Goal: Task Accomplishment & Management: Use online tool/utility

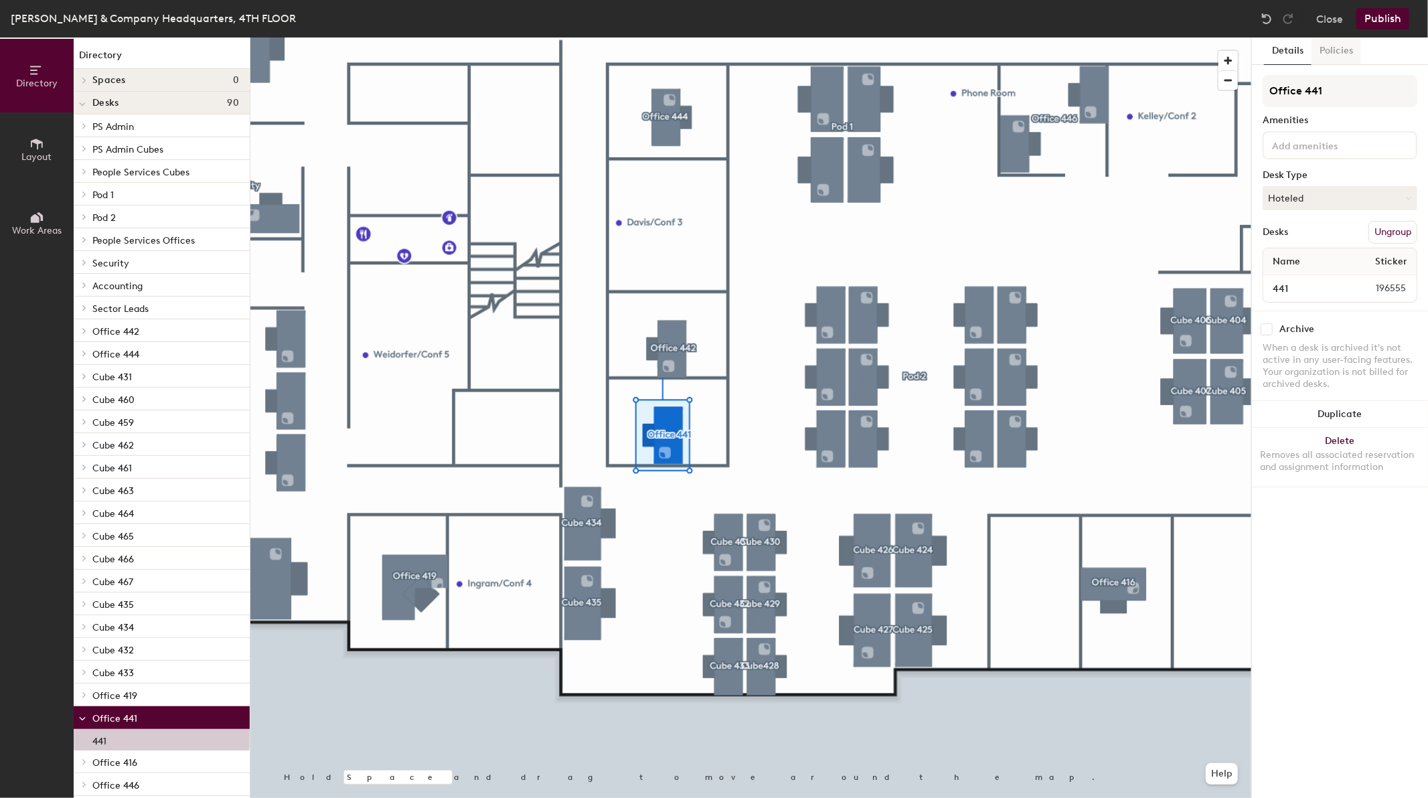
click at [1333, 54] on button "Policies" at bounding box center [1337, 51] width 50 height 27
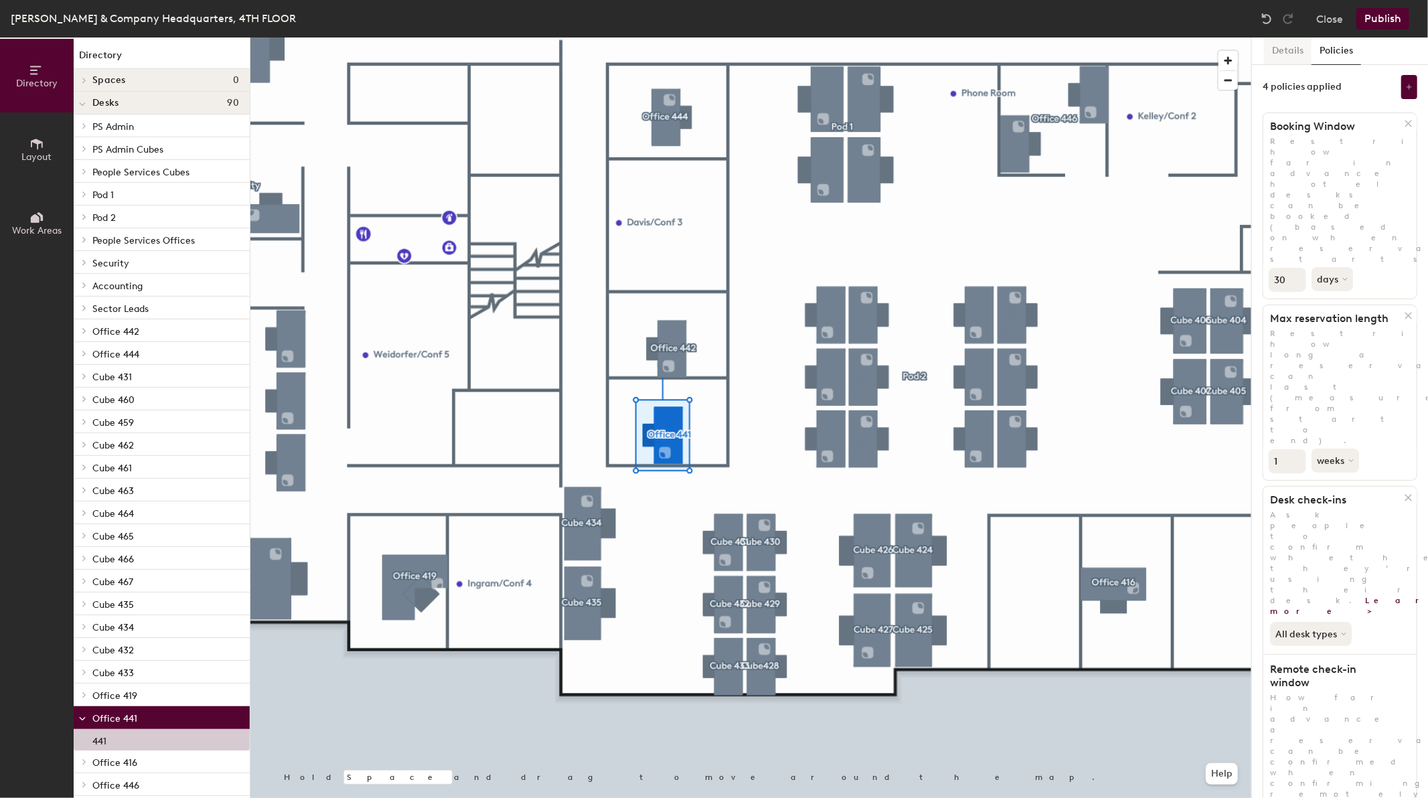
click at [1294, 50] on button "Details" at bounding box center [1288, 51] width 48 height 27
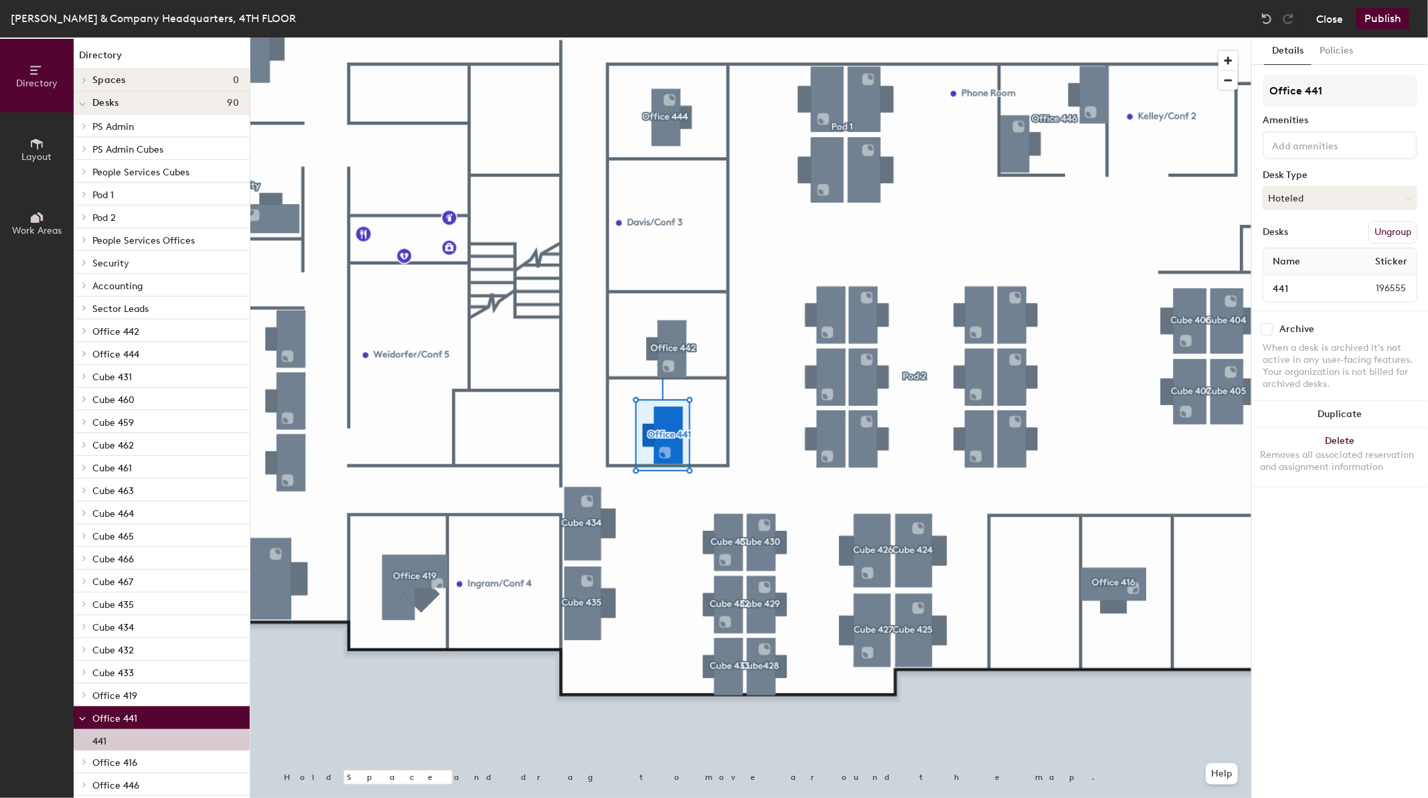
click at [1321, 22] on button "Close" at bounding box center [1330, 18] width 27 height 21
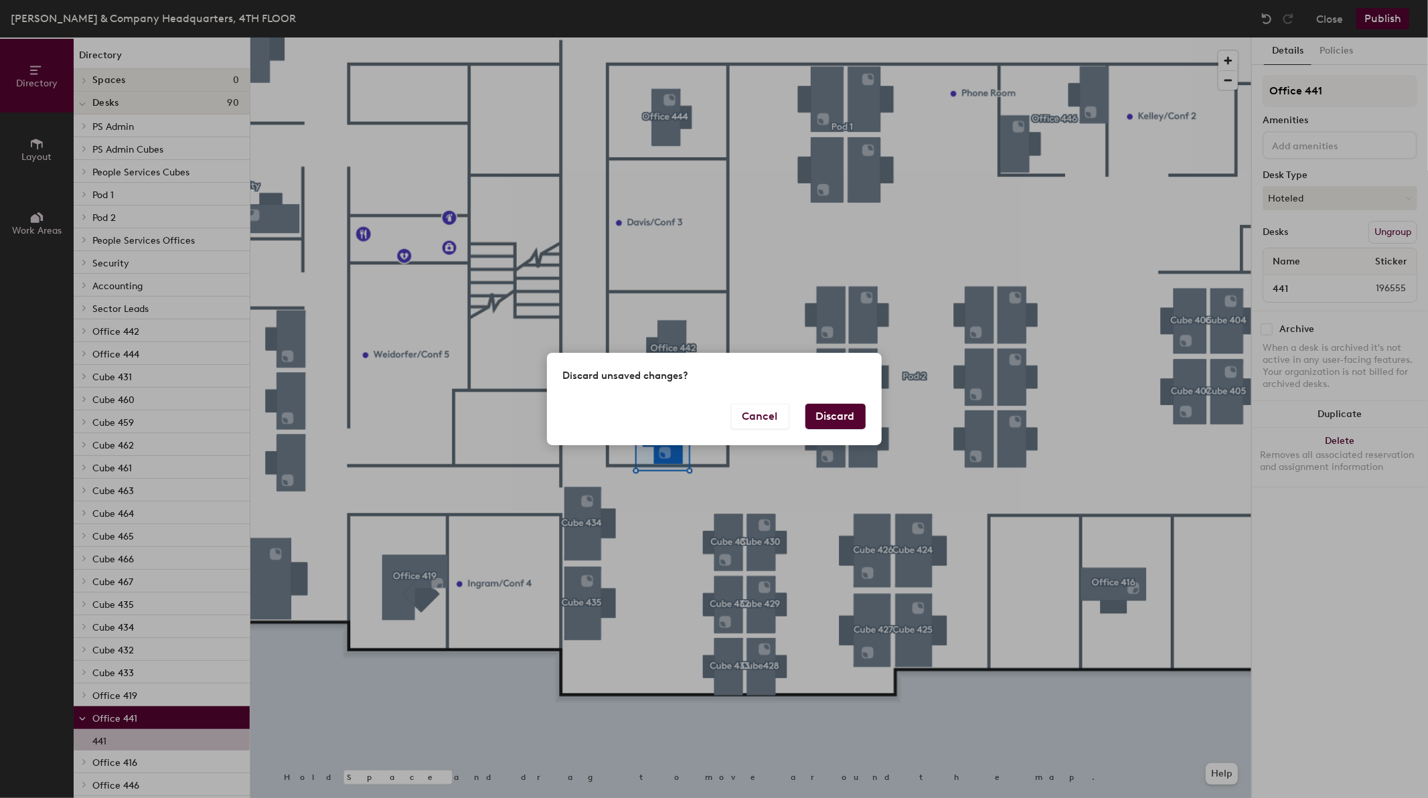
click at [846, 413] on button "Discard" at bounding box center [836, 416] width 60 height 25
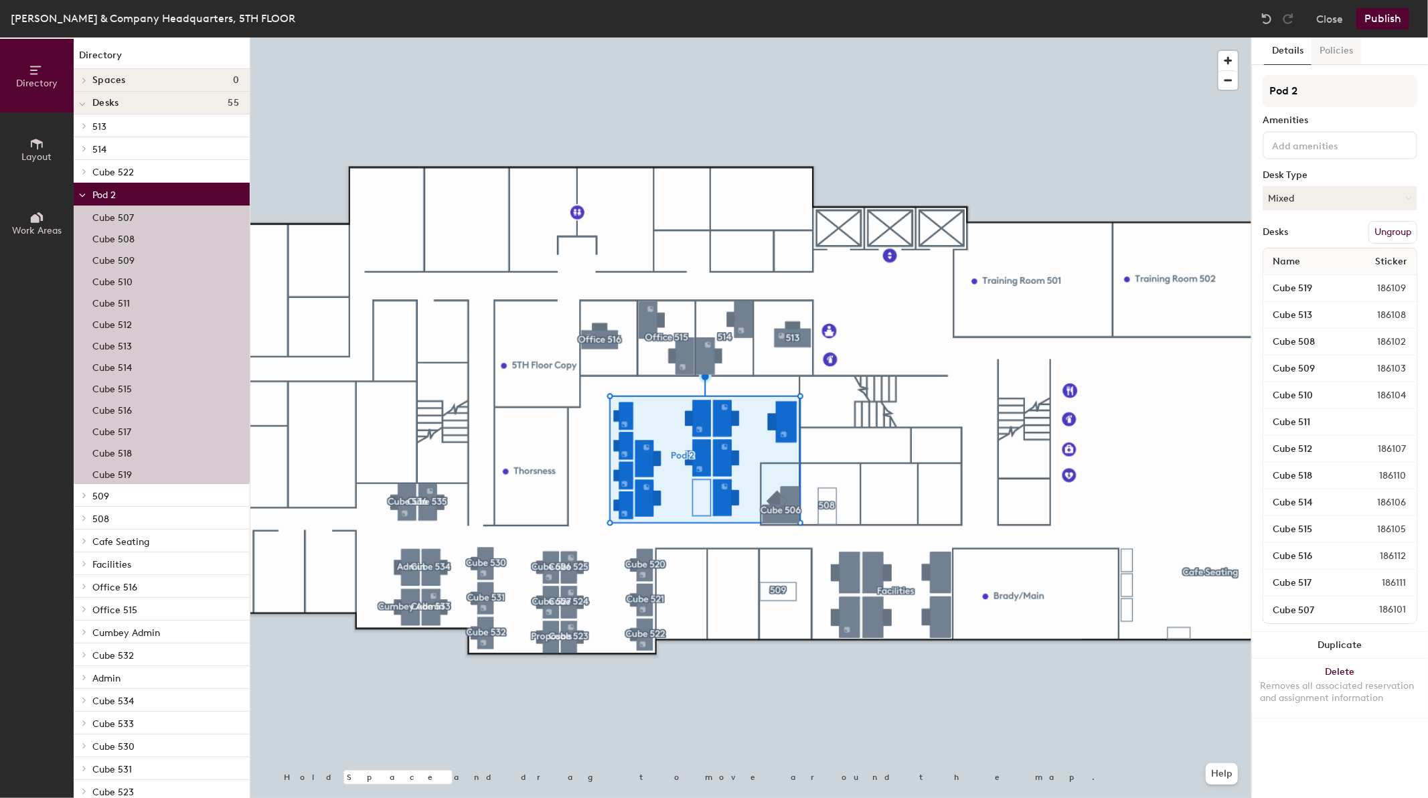
click at [1325, 47] on button "Policies" at bounding box center [1337, 51] width 50 height 27
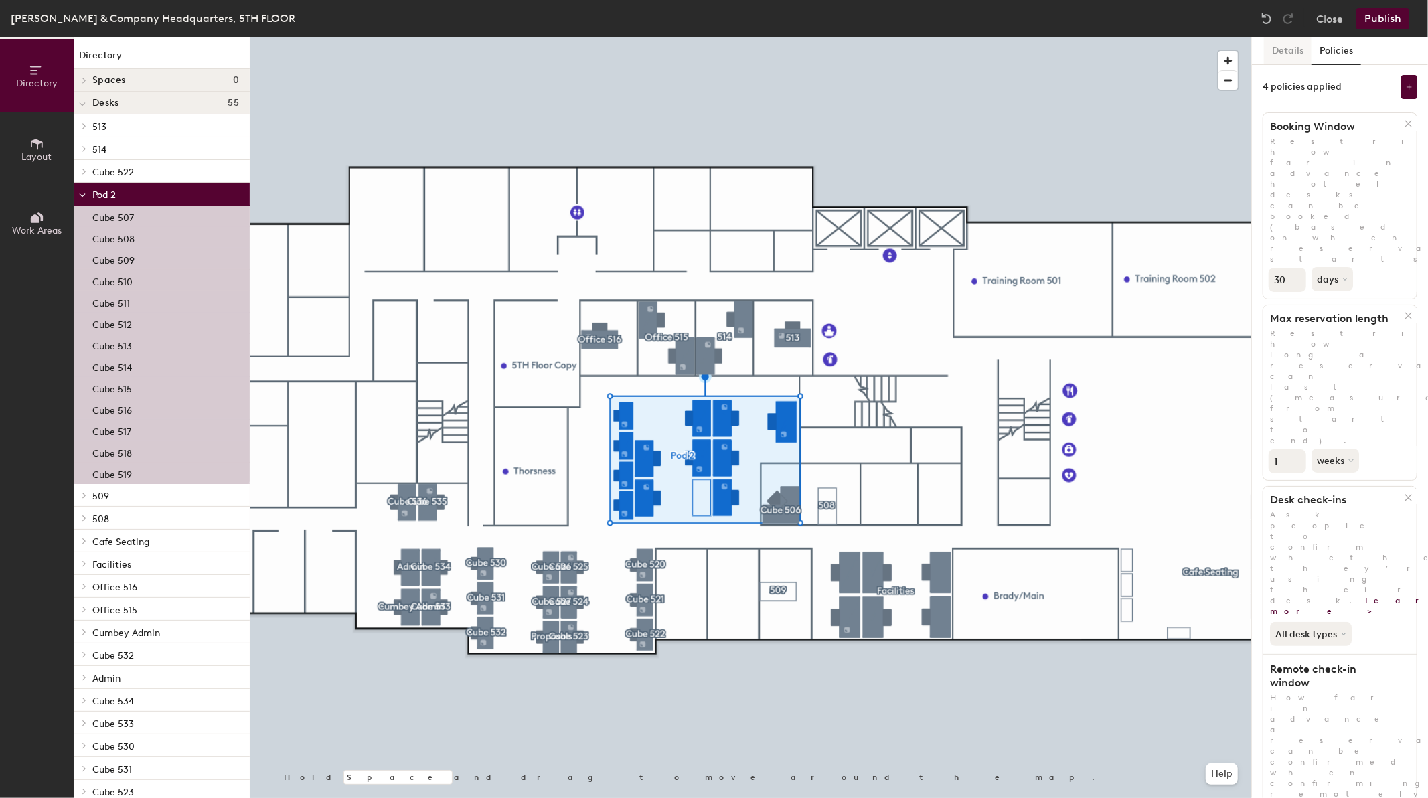
click at [1303, 46] on button "Details" at bounding box center [1288, 51] width 48 height 27
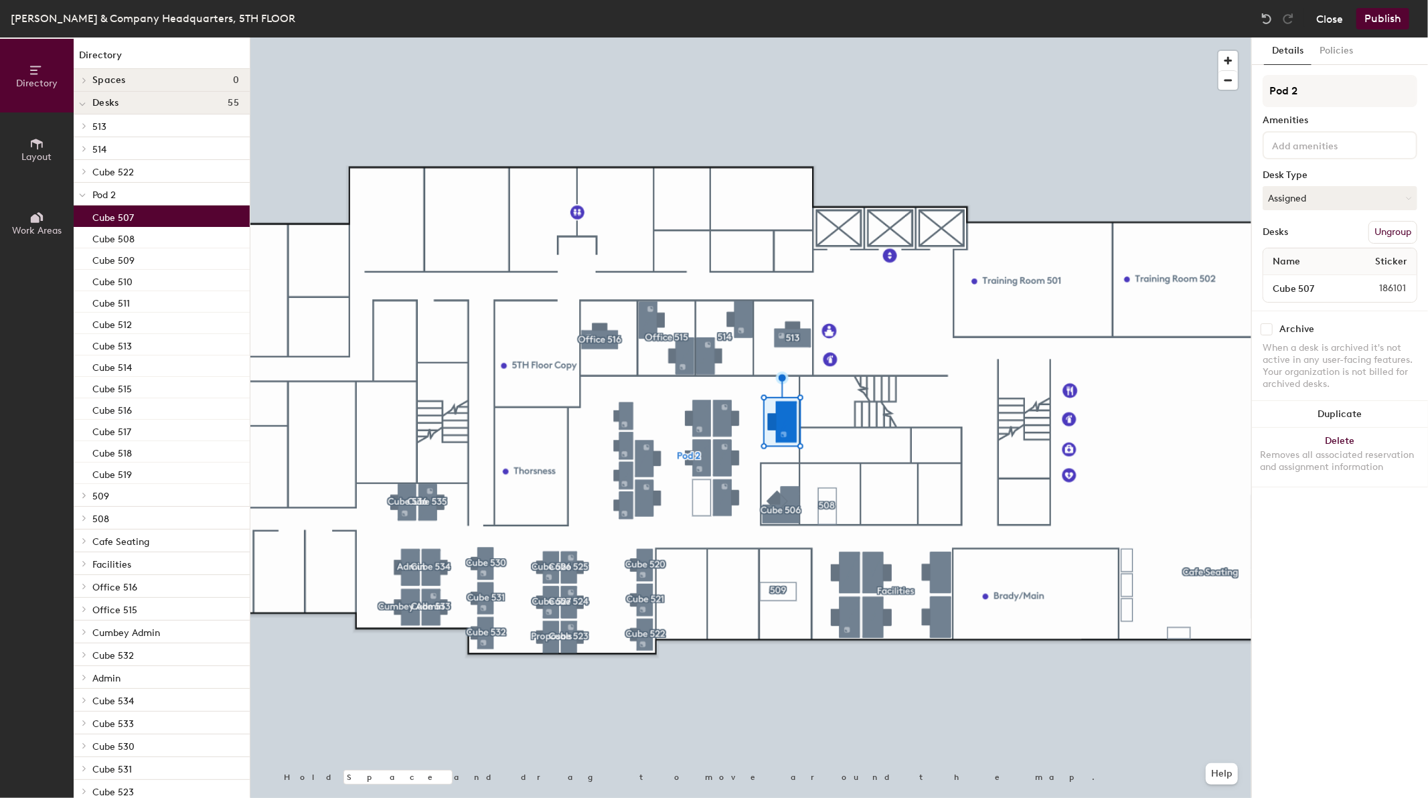
click at [1337, 19] on button "Close" at bounding box center [1330, 18] width 27 height 21
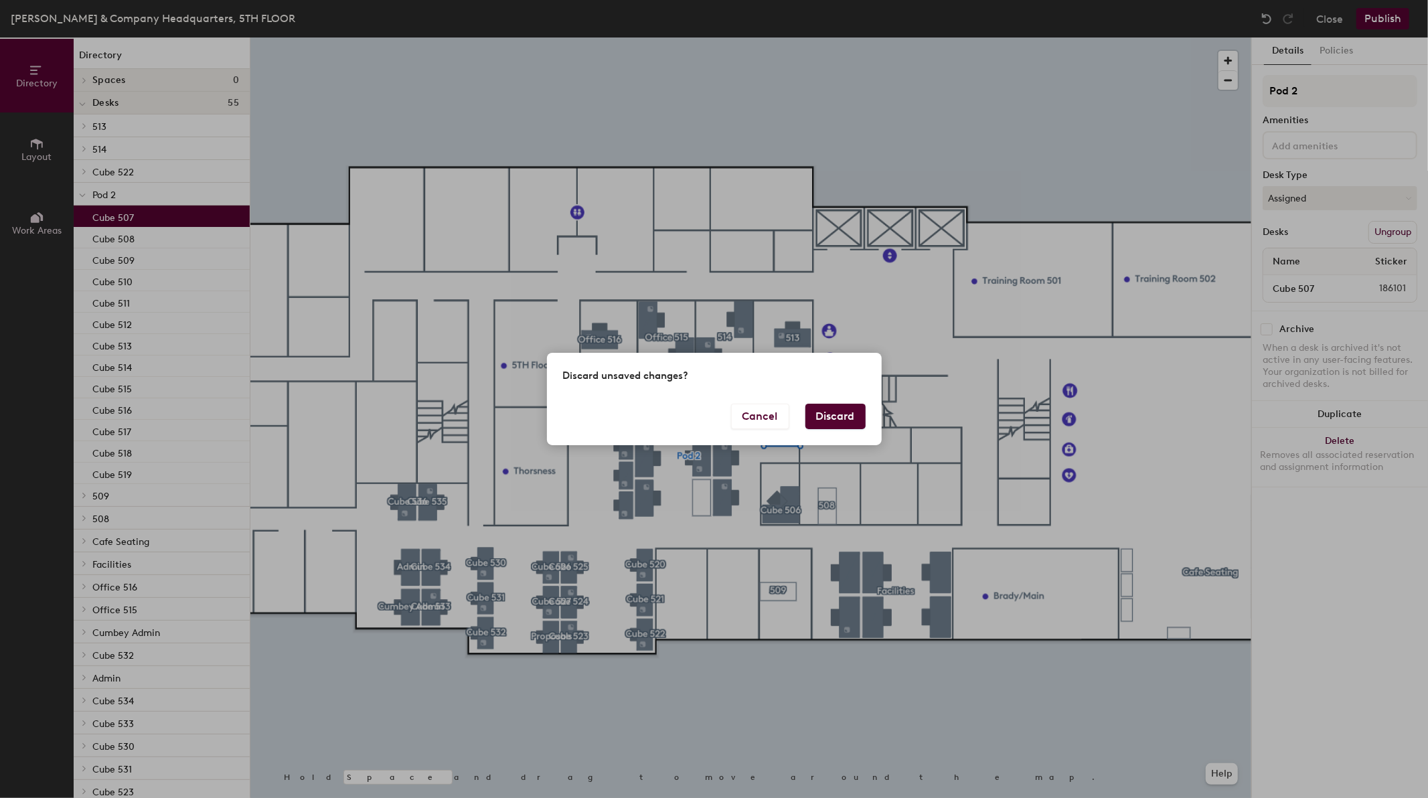
click at [838, 409] on button "Discard" at bounding box center [836, 416] width 60 height 25
